Goal: Task Accomplishment & Management: Manage account settings

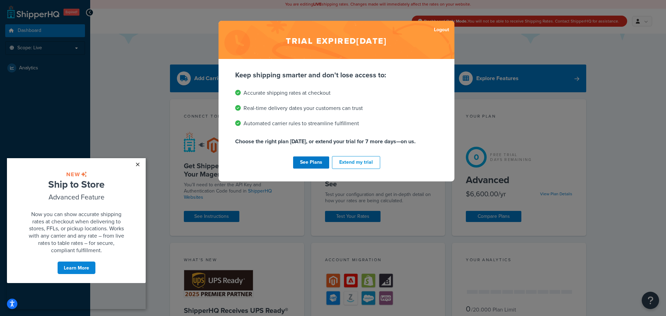
click at [135, 166] on link "×" at bounding box center [137, 164] width 12 height 12
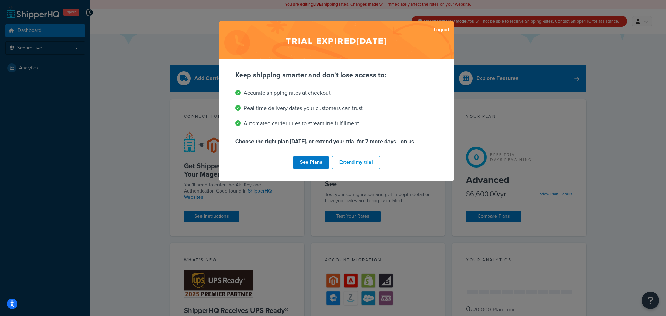
drag, startPoint x: 647, startPoint y: 20, endPoint x: 642, endPoint y: 22, distance: 4.8
click at [647, 20] on div "Trial expired Mar 2, 2022 Logout Keep shipping smarter and don't lose access to…" at bounding box center [333, 158] width 666 height 316
click at [309, 163] on link "See Plans" at bounding box center [311, 162] width 36 height 12
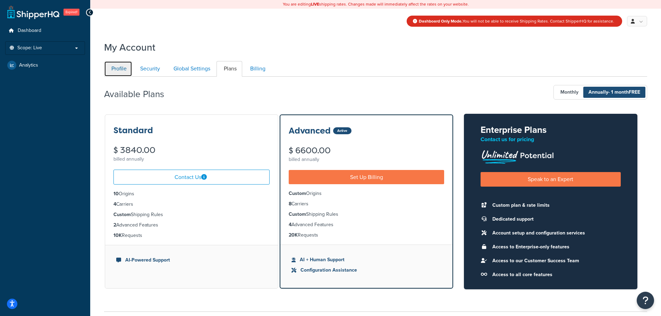
click at [121, 71] on link "Profile" at bounding box center [118, 69] width 28 height 16
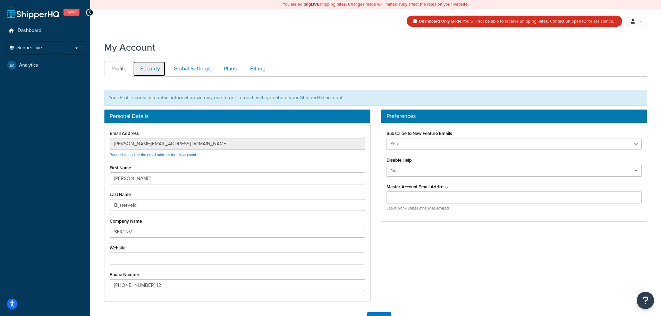
click at [139, 72] on link "Security" at bounding box center [149, 69] width 33 height 16
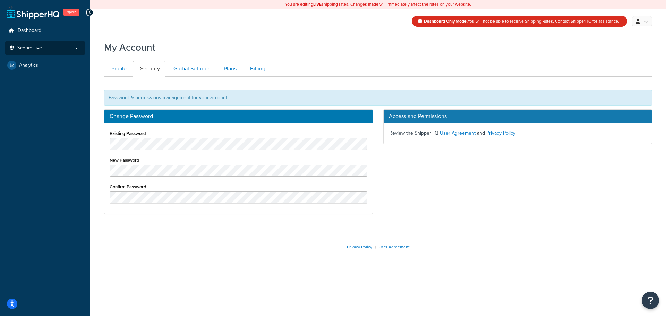
click at [54, 43] on li "Scope: Live Development Integration Test" at bounding box center [45, 48] width 80 height 14
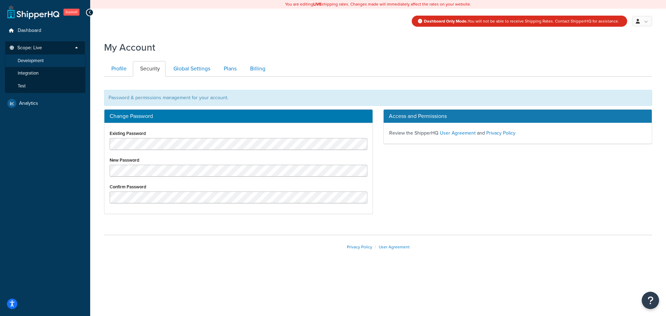
click at [40, 61] on span "Development" at bounding box center [31, 61] width 26 height 6
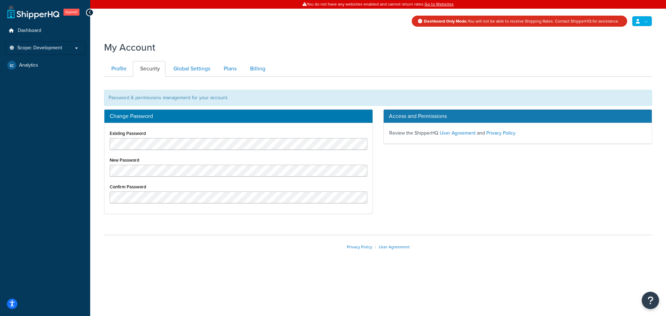
click at [644, 21] on link at bounding box center [642, 21] width 20 height 10
click at [630, 50] on link "Billing" at bounding box center [621, 49] width 62 height 14
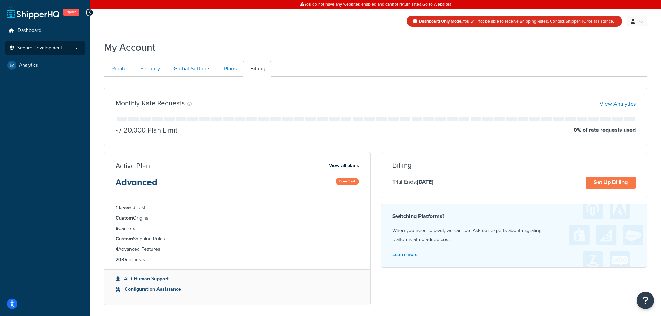
click at [55, 49] on span "Scope: Development" at bounding box center [39, 48] width 45 height 6
click at [44, 87] on li "Test" at bounding box center [45, 86] width 80 height 13
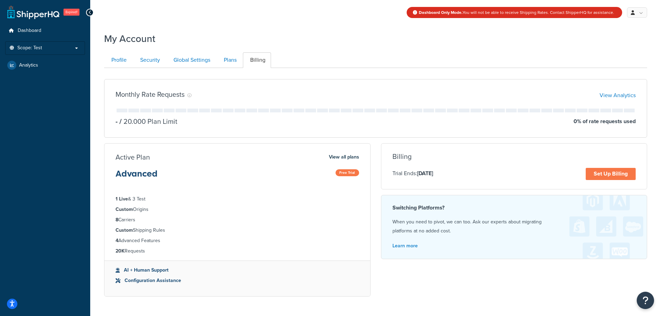
click at [67, 11] on span "Expired!" at bounding box center [71, 12] width 16 height 7
click at [27, 29] on span "Dashboard" at bounding box center [30, 31] width 24 height 6
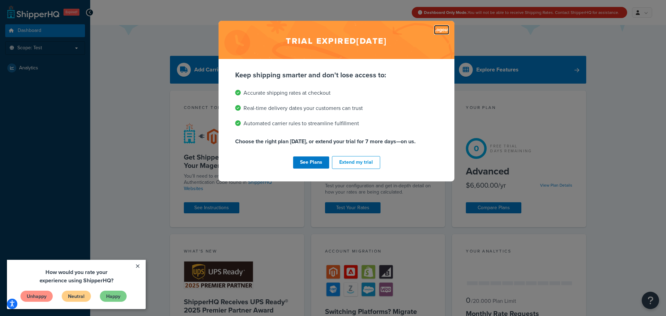
click at [441, 29] on link "Logout" at bounding box center [441, 30] width 15 height 10
